Goal: Task Accomplishment & Management: Manage account settings

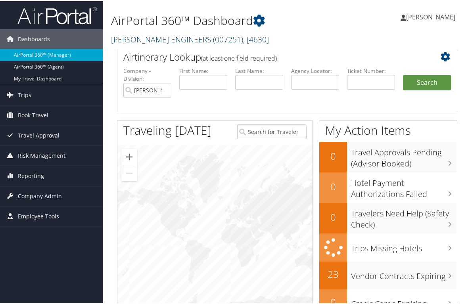
click at [153, 37] on link "CAROLLO ENGINEERS ( 007251 ) , [ 4630 ]" at bounding box center [190, 38] width 158 height 11
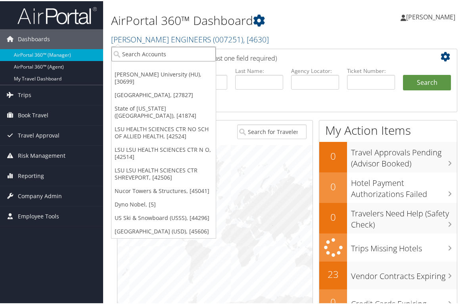
click at [144, 52] on input "search" at bounding box center [163, 53] width 104 height 15
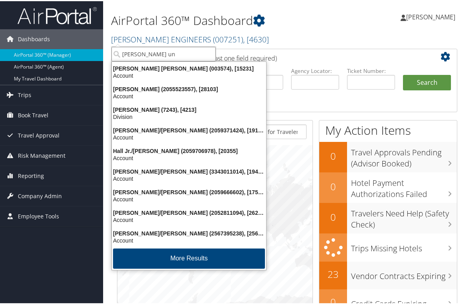
type input "howard uni"
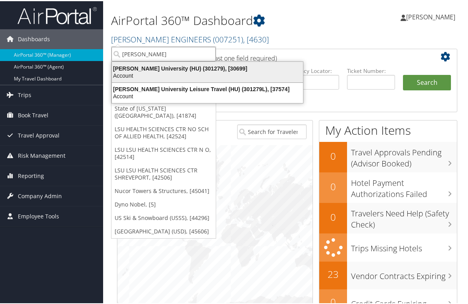
click at [171, 75] on div "Account" at bounding box center [207, 74] width 201 height 7
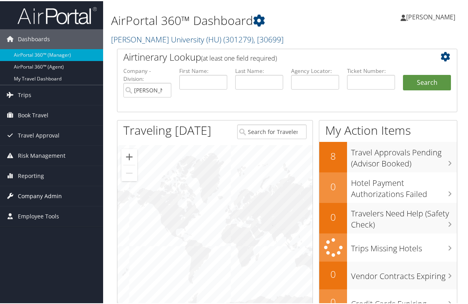
click at [35, 192] on span "Company Admin" at bounding box center [40, 195] width 44 height 20
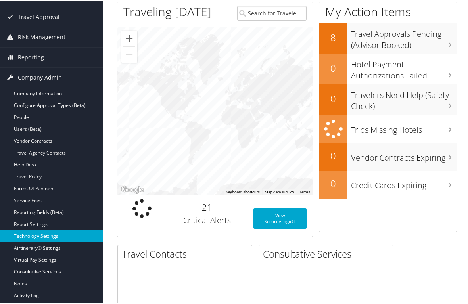
scroll to position [119, 0]
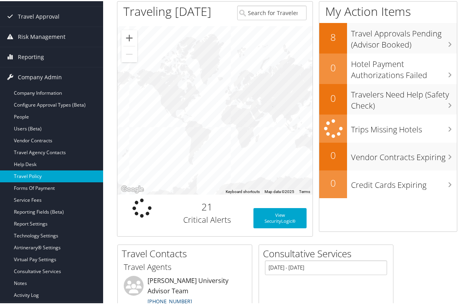
click at [32, 170] on link "Travel Policy" at bounding box center [51, 175] width 103 height 12
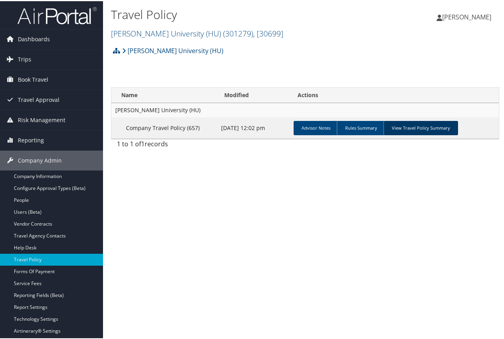
click at [410, 123] on link "View Travel Policy Summary" at bounding box center [421, 127] width 75 height 14
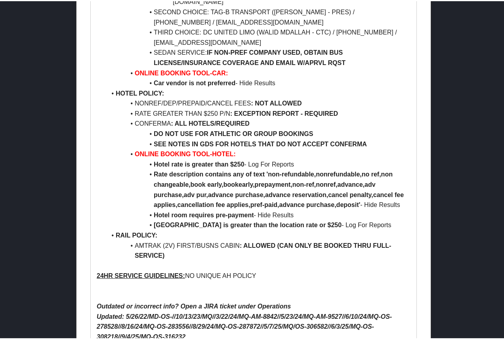
scroll to position [783, 0]
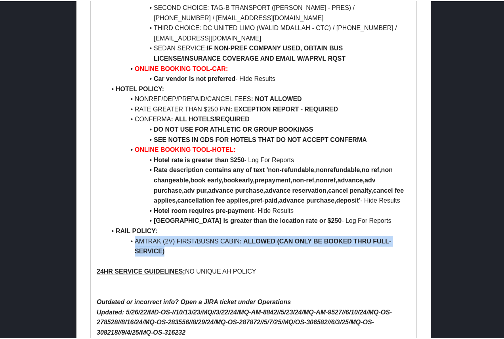
drag, startPoint x: 168, startPoint y: 229, endPoint x: 134, endPoint y: 218, distance: 35.7
click at [134, 235] on li "AMTRAK (2V) FIRST/BUSNS CABIN : ALLOWED (CAN ONLY BE BOOKED THRU FULL-SERVICE)" at bounding box center [258, 245] width 304 height 20
